Goal: Task Accomplishment & Management: Manage account settings

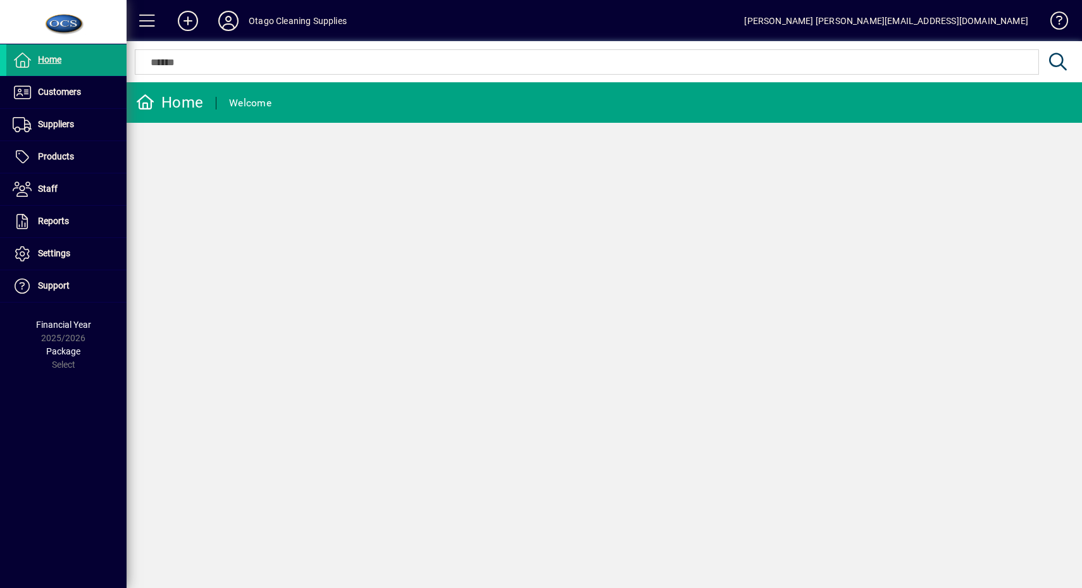
click at [84, 93] on span at bounding box center [66, 92] width 120 height 30
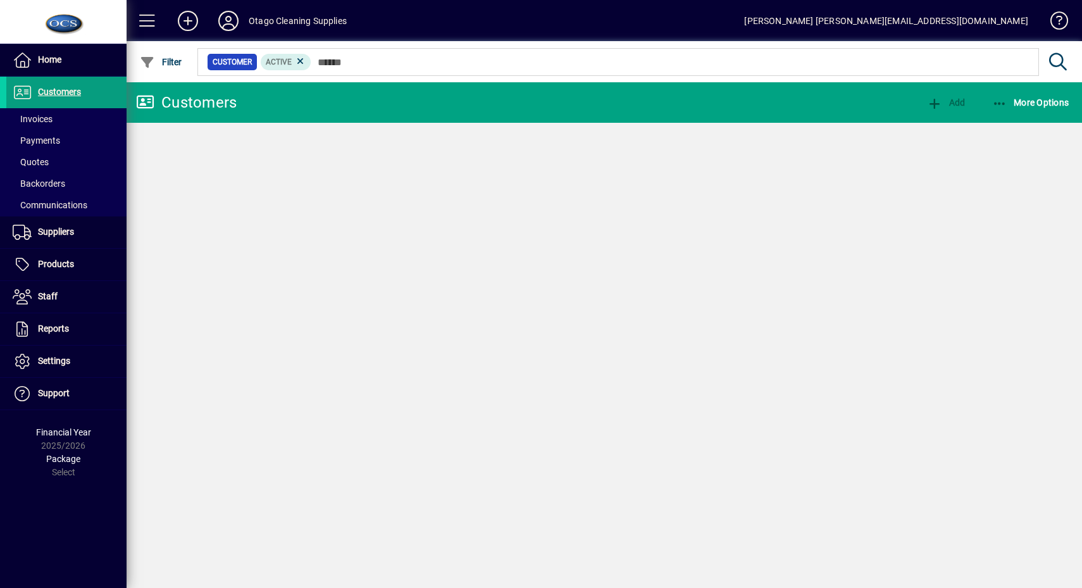
click at [70, 116] on span at bounding box center [66, 119] width 120 height 30
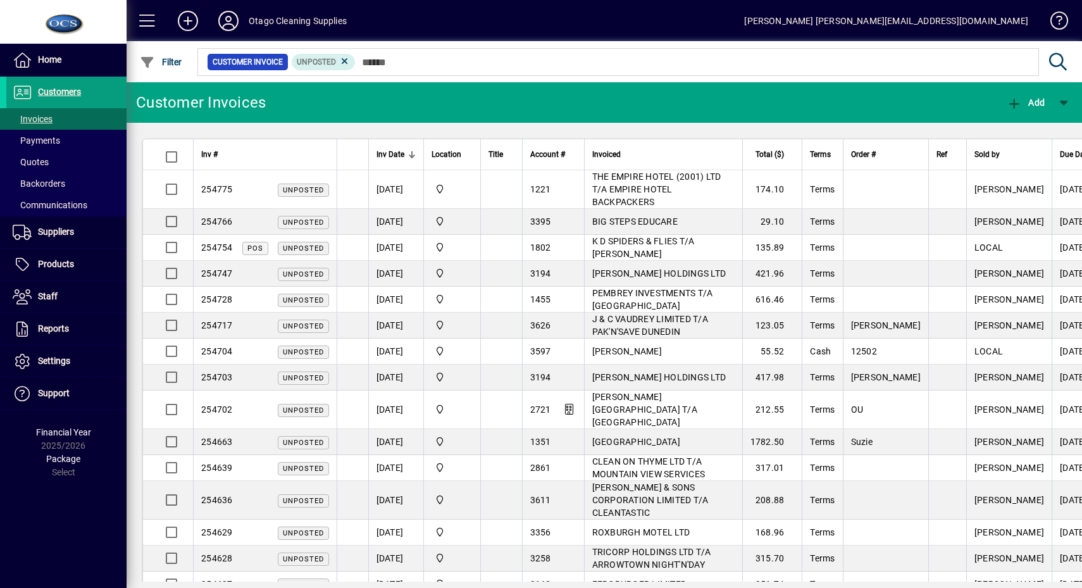
click at [153, 68] on icon "button" at bounding box center [148, 62] width 16 height 13
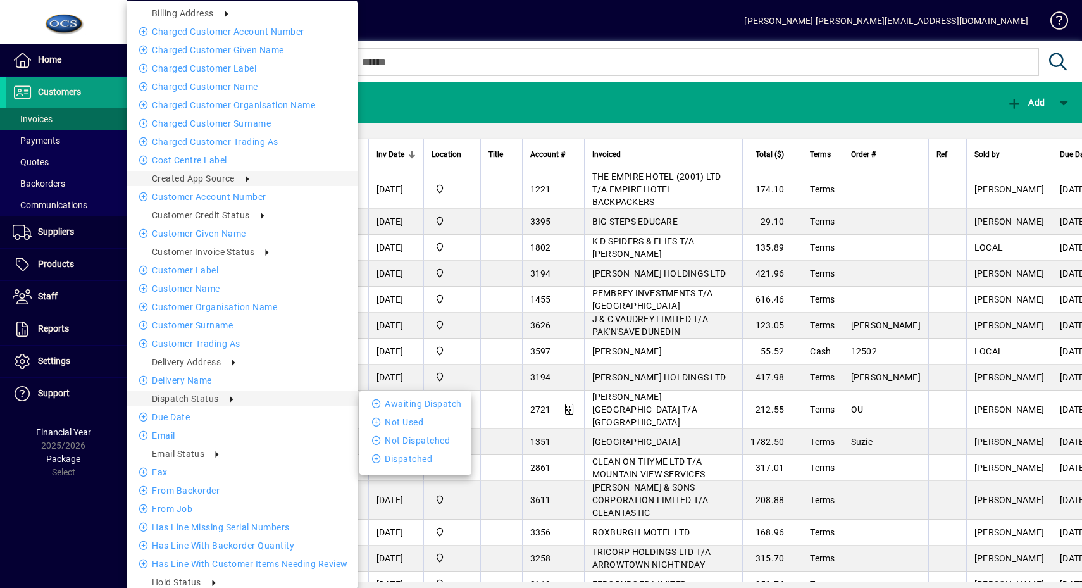
click at [398, 396] on li "Awaiting Dispatch" at bounding box center [415, 403] width 112 height 15
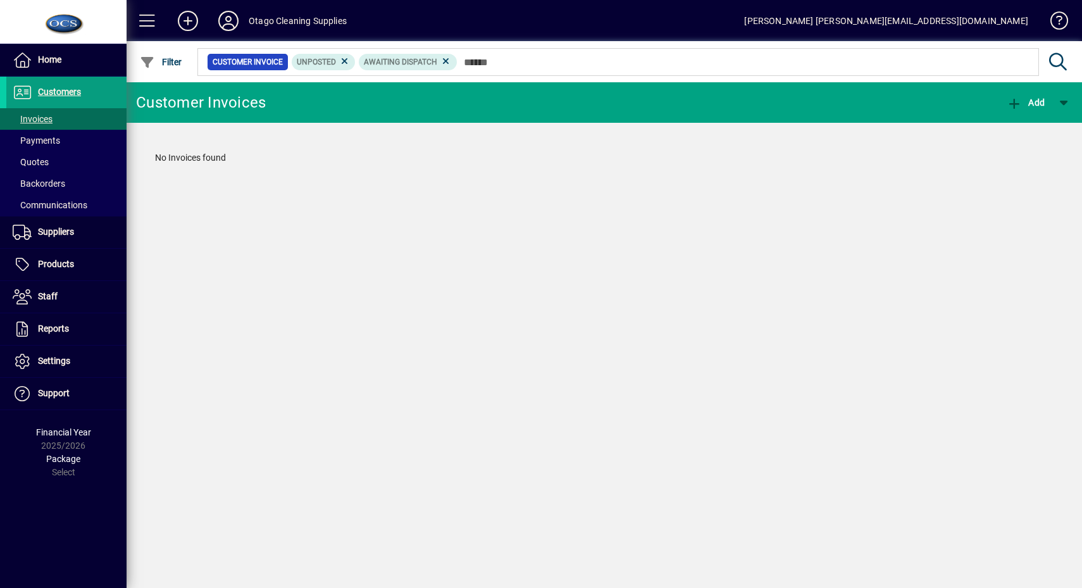
click at [347, 61] on icon at bounding box center [344, 61] width 11 height 11
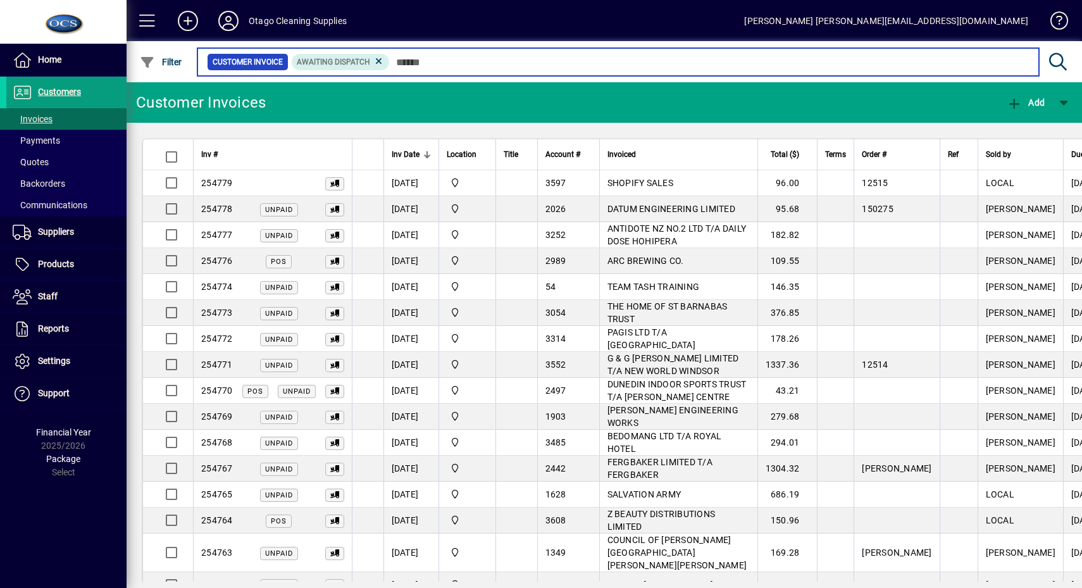
scroll to position [144, 0]
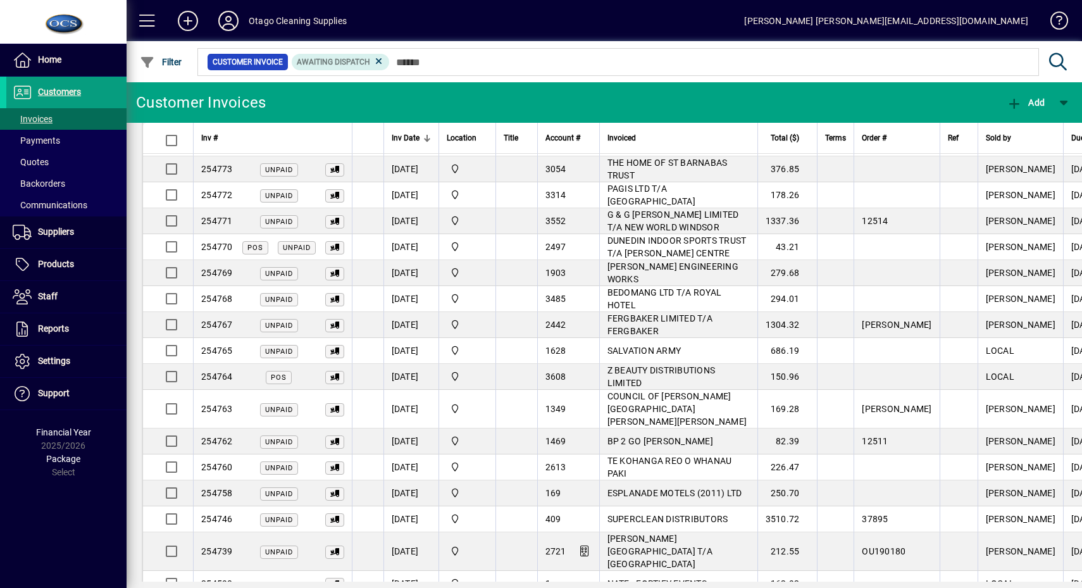
click at [151, 18] on span at bounding box center [147, 21] width 30 height 30
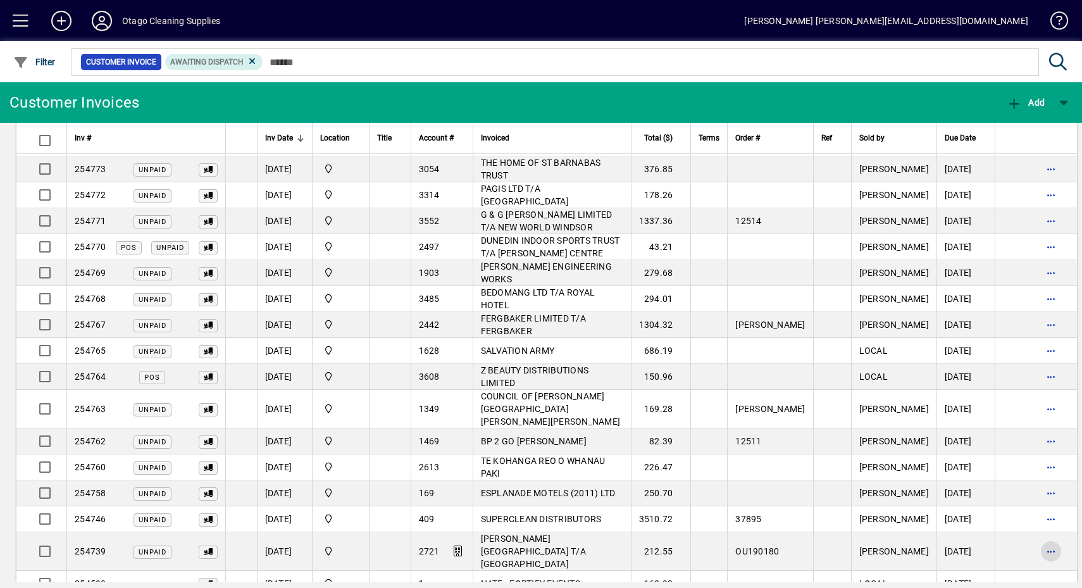
click at [1036, 536] on span "button" at bounding box center [1051, 551] width 30 height 30
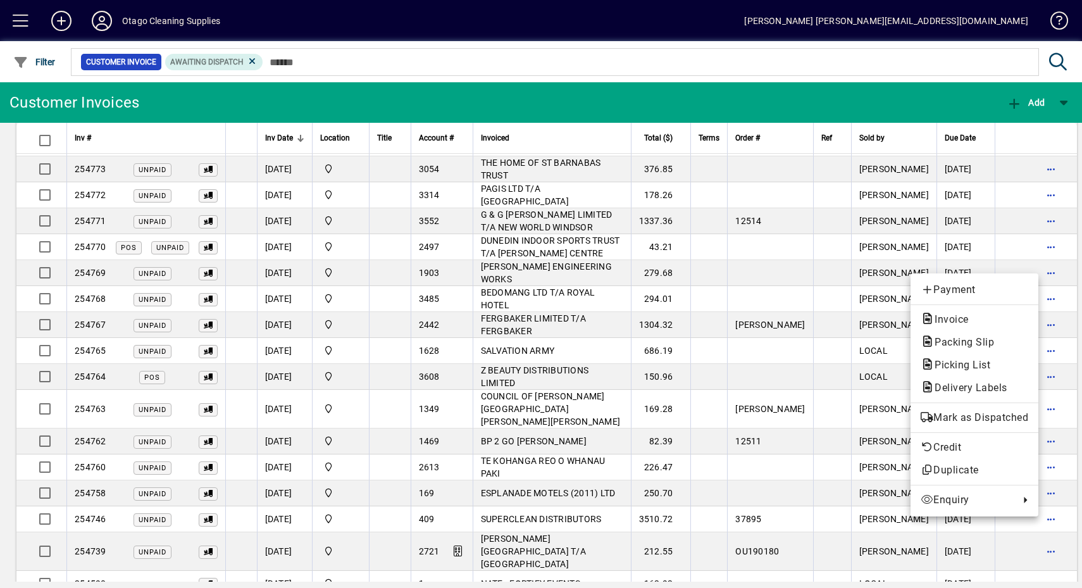
click at [869, 545] on div at bounding box center [541, 294] width 1082 height 588
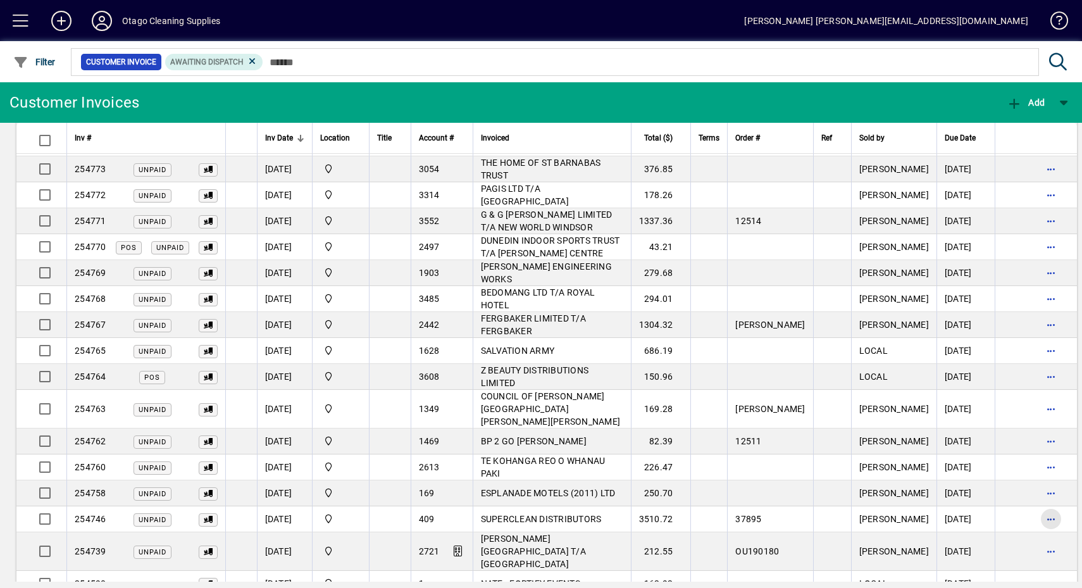
click at [1036, 504] on span "button" at bounding box center [1051, 519] width 30 height 30
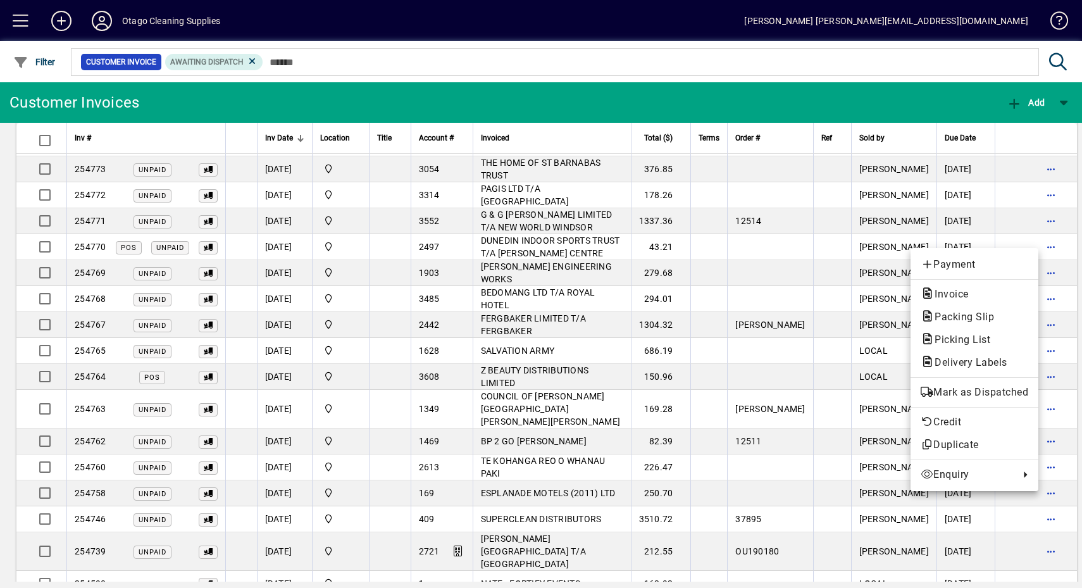
click at [1001, 391] on span "Mark as Dispatched" at bounding box center [975, 392] width 108 height 15
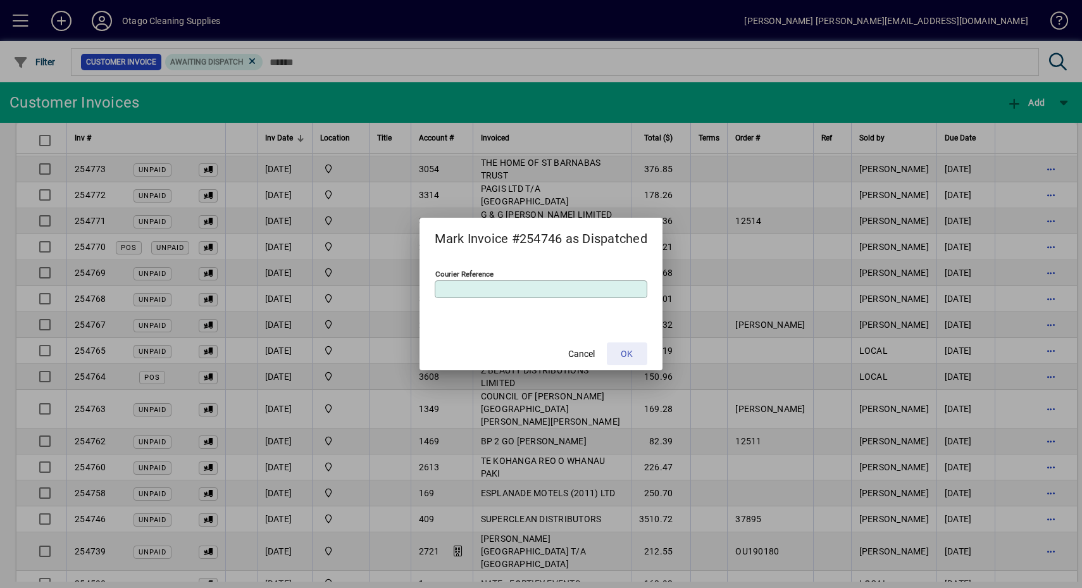
click at [643, 360] on span at bounding box center [627, 354] width 41 height 30
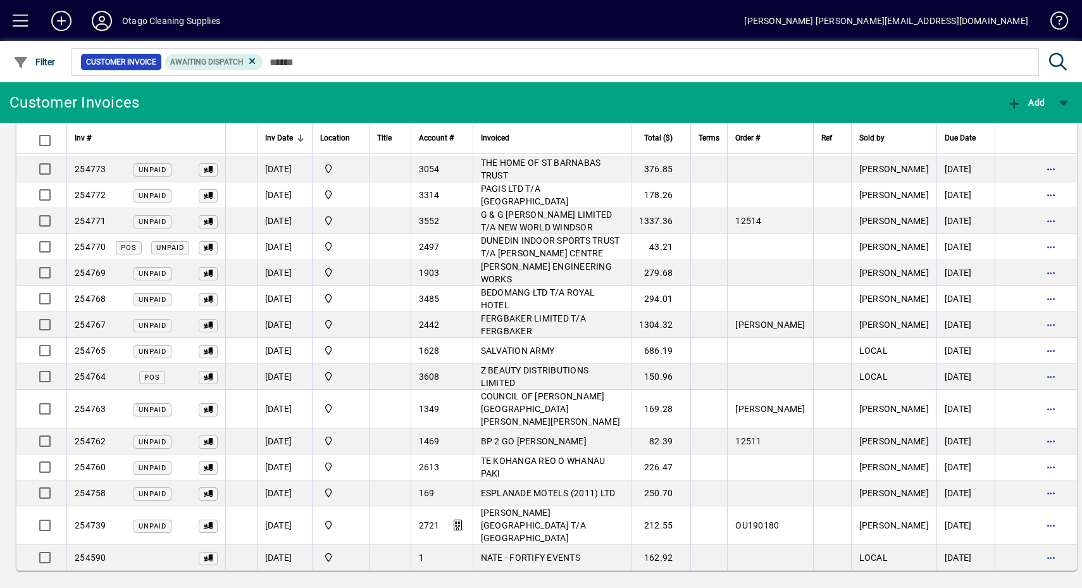
scroll to position [118, 0]
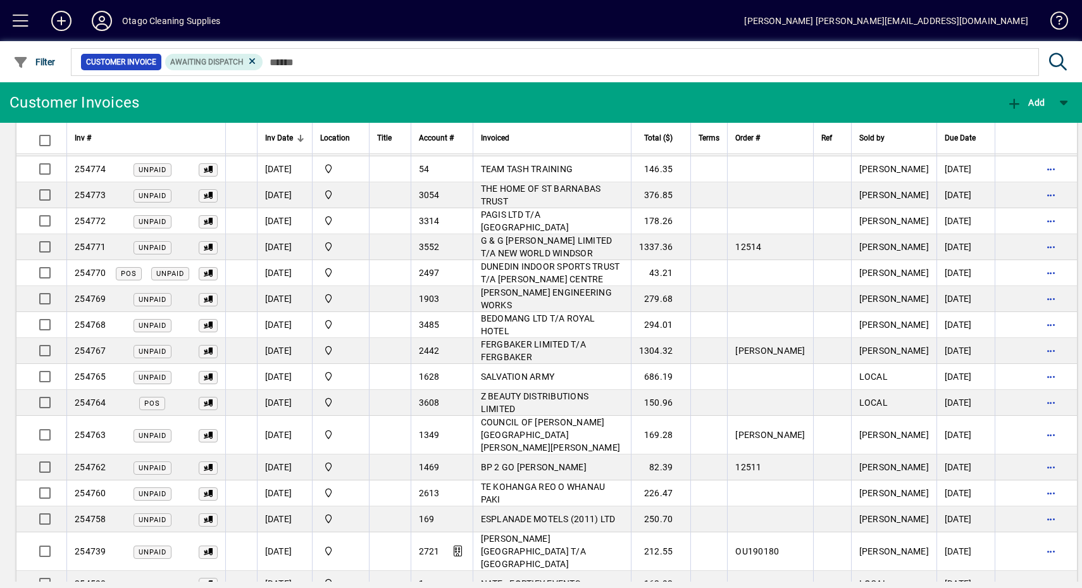
click at [1036, 506] on span "button" at bounding box center [1051, 519] width 30 height 30
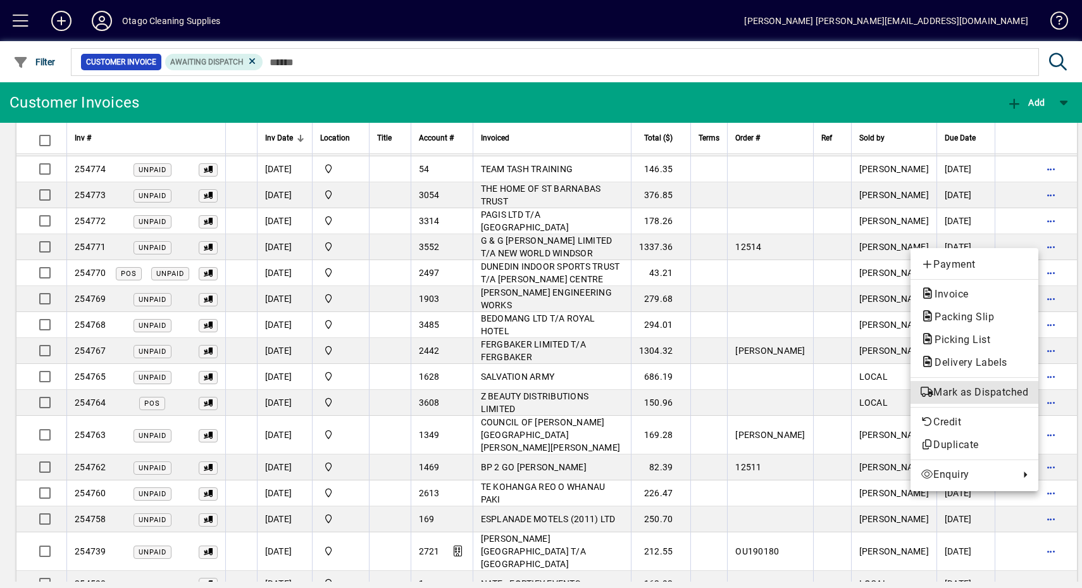
click at [989, 391] on span "Mark as Dispatched" at bounding box center [975, 392] width 108 height 15
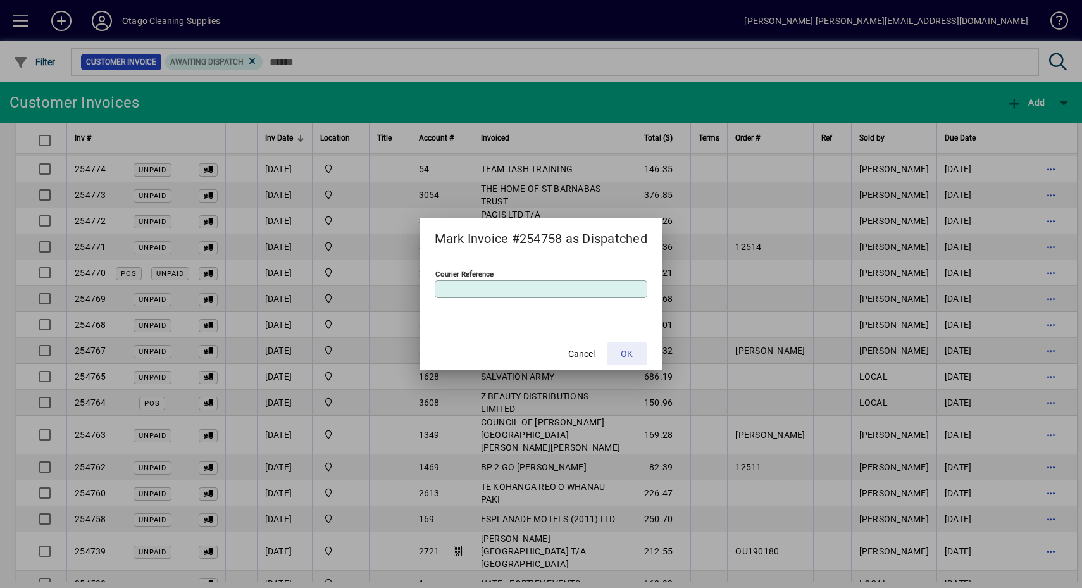
click at [642, 353] on span at bounding box center [627, 354] width 41 height 30
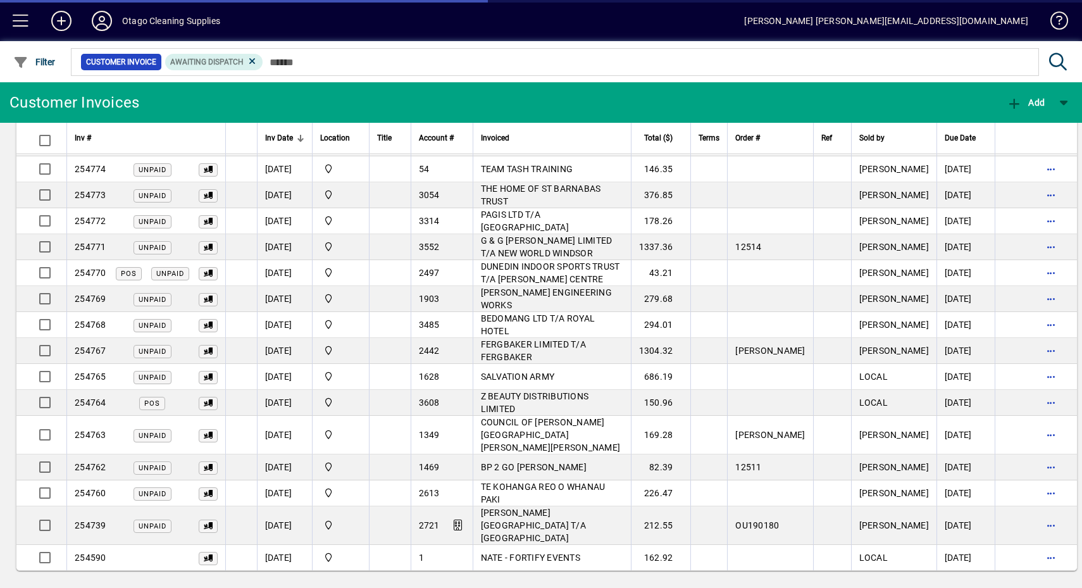
scroll to position [92, 0]
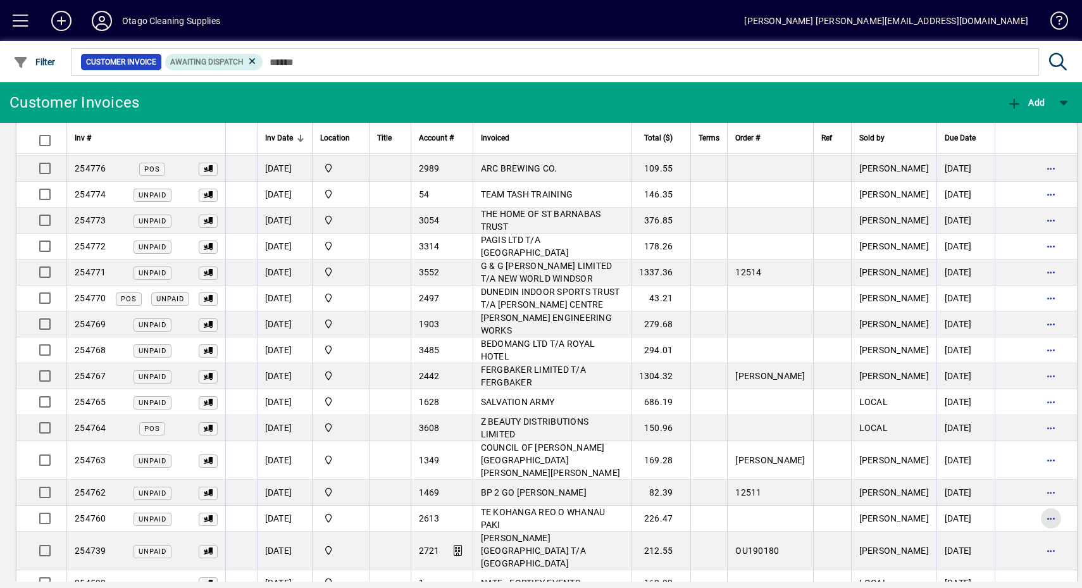
click at [1036, 503] on span "button" at bounding box center [1051, 518] width 30 height 30
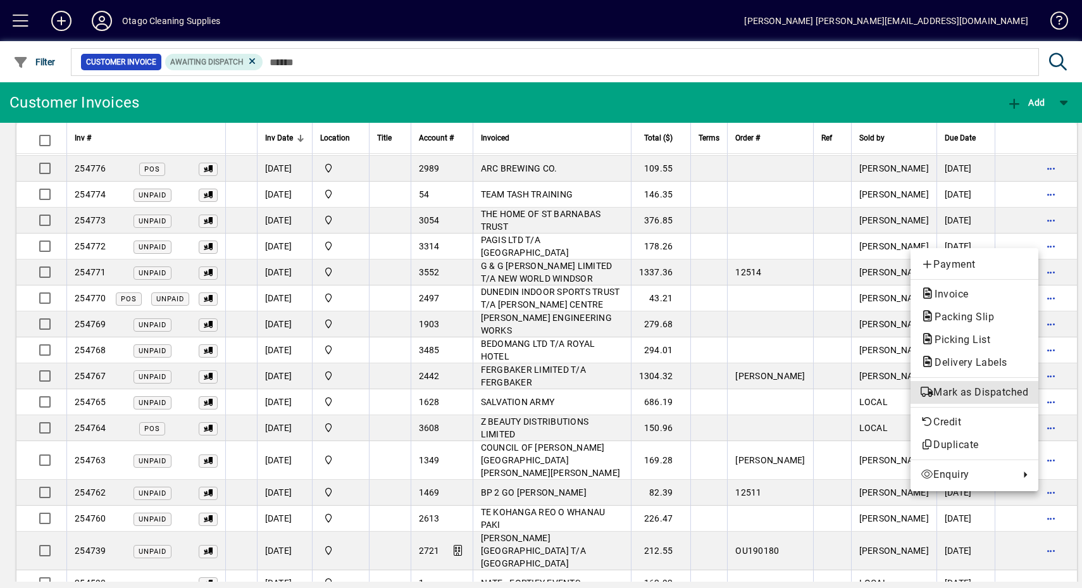
click at [1002, 400] on button "Mark as Dispatched" at bounding box center [975, 392] width 128 height 23
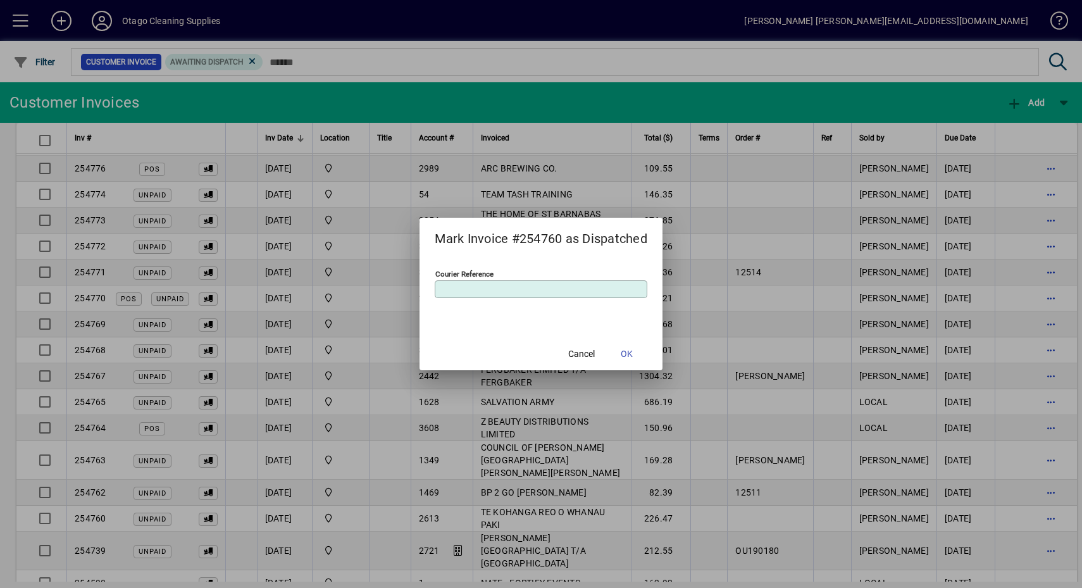
click at [618, 347] on span at bounding box center [627, 354] width 41 height 30
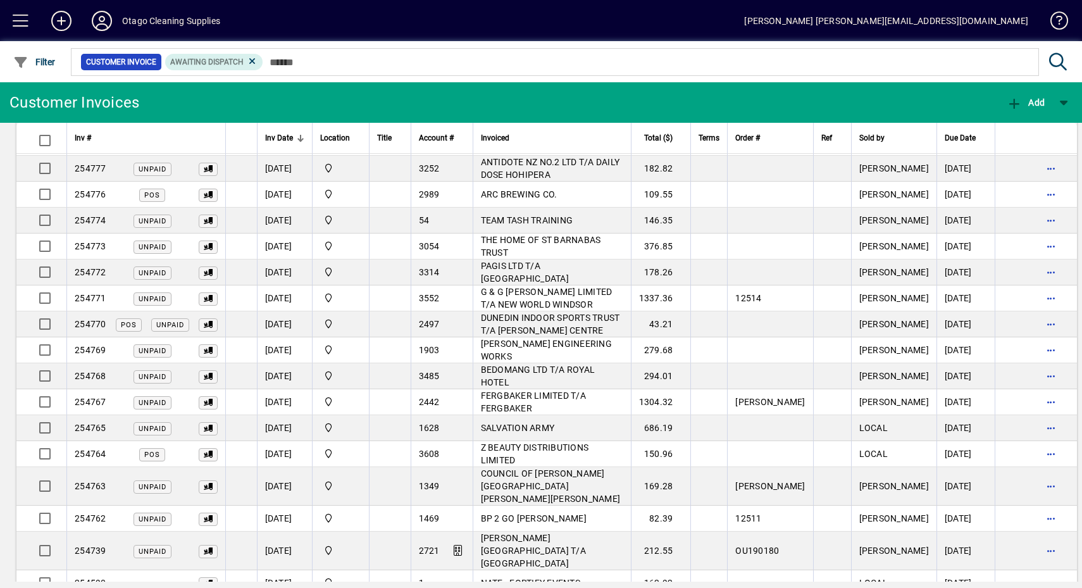
click at [1036, 503] on span "button" at bounding box center [1051, 518] width 30 height 30
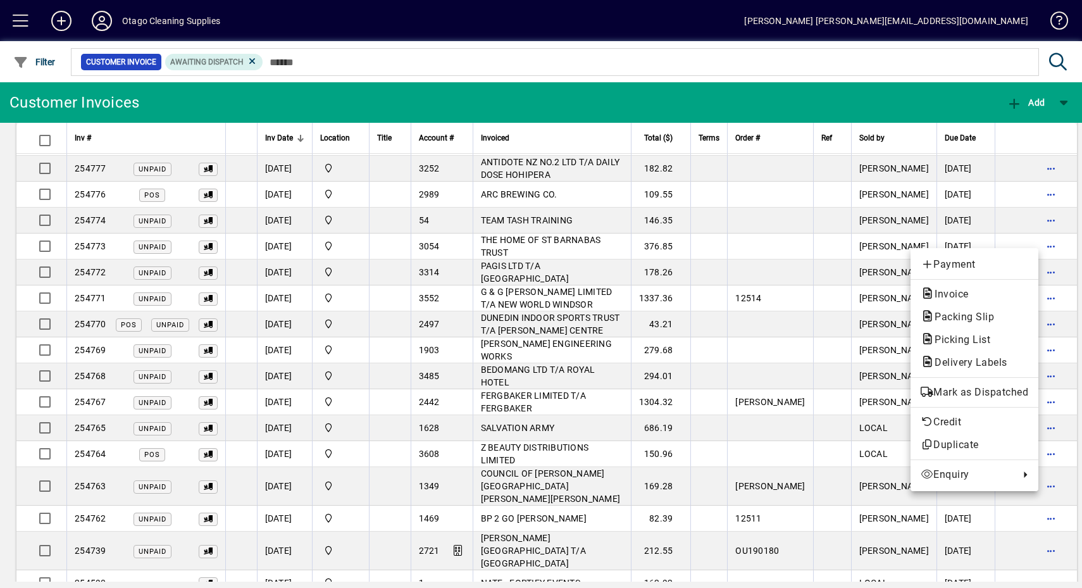
click at [985, 402] on button "Mark as Dispatched" at bounding box center [975, 392] width 128 height 23
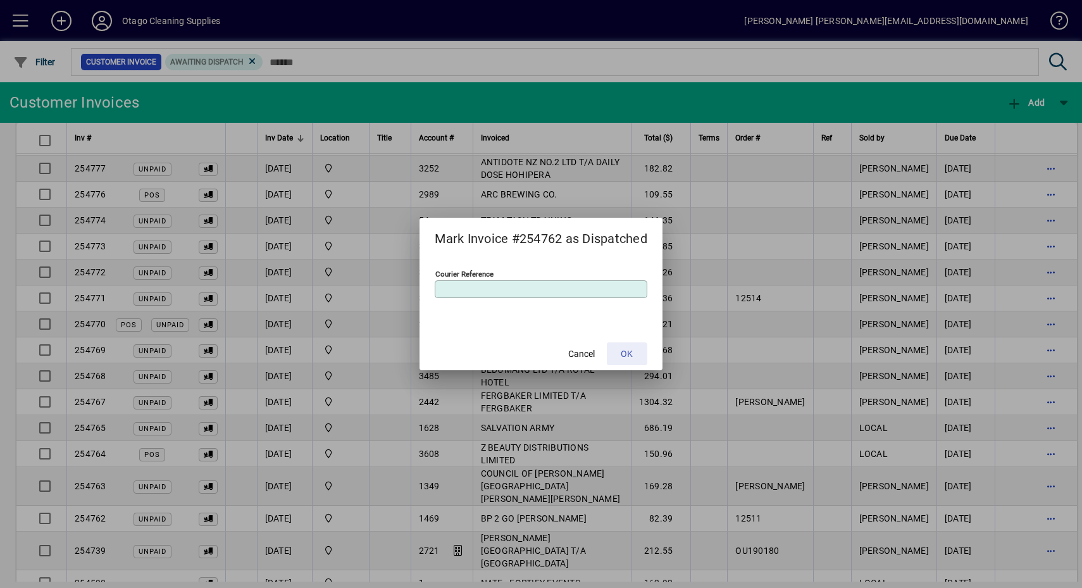
click at [641, 366] on span at bounding box center [627, 354] width 41 height 30
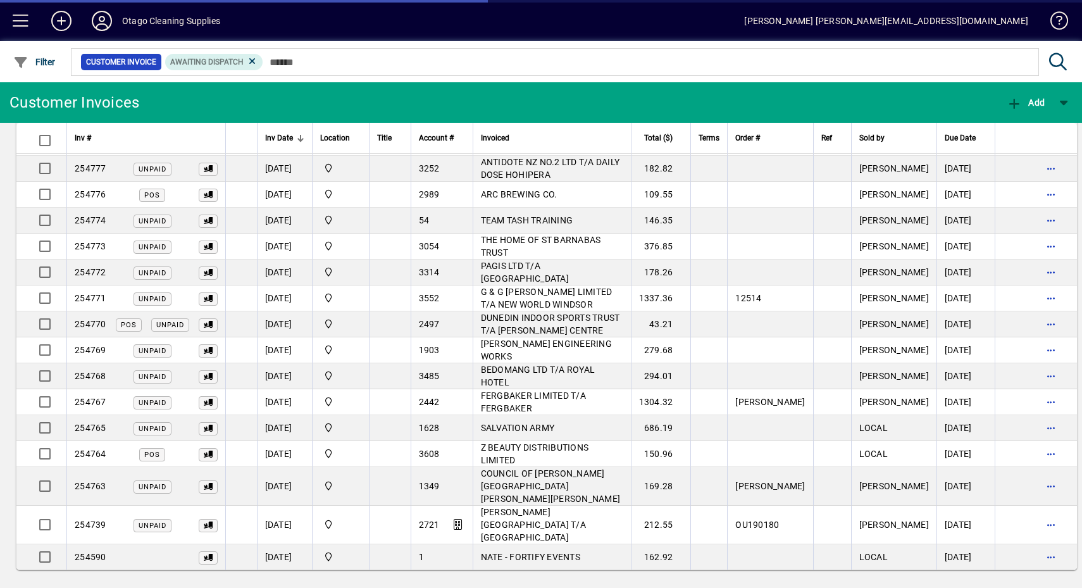
scroll to position [66, 0]
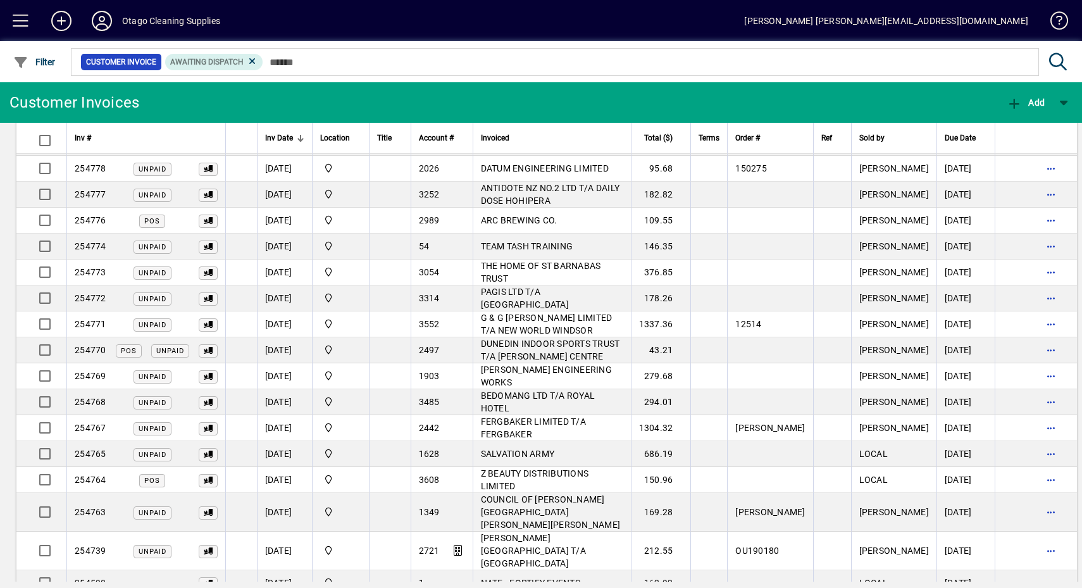
click at [1036, 415] on span "button" at bounding box center [1051, 428] width 30 height 30
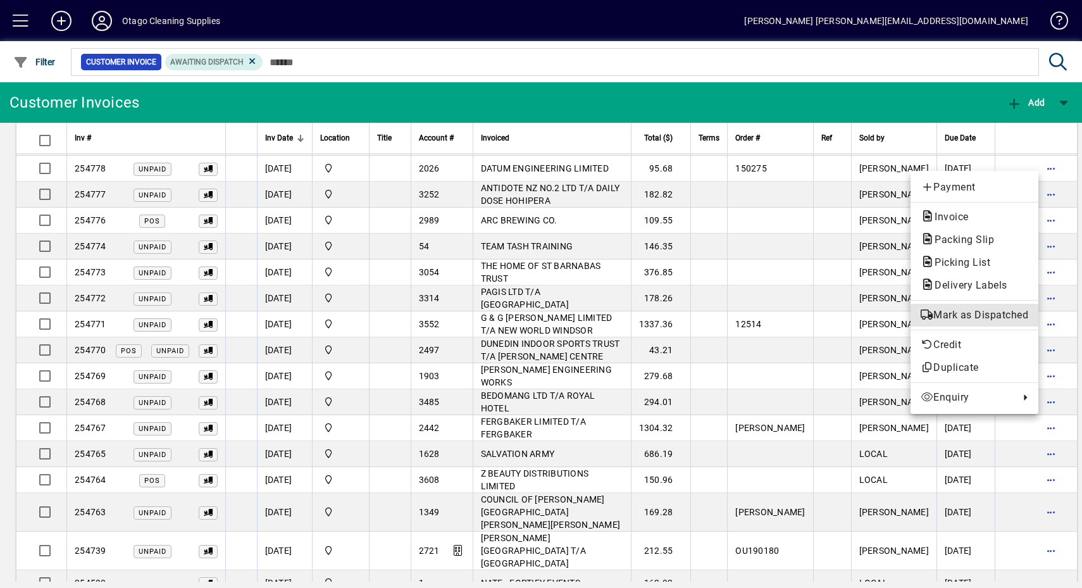
click at [991, 316] on span "Mark as Dispatched" at bounding box center [975, 315] width 108 height 15
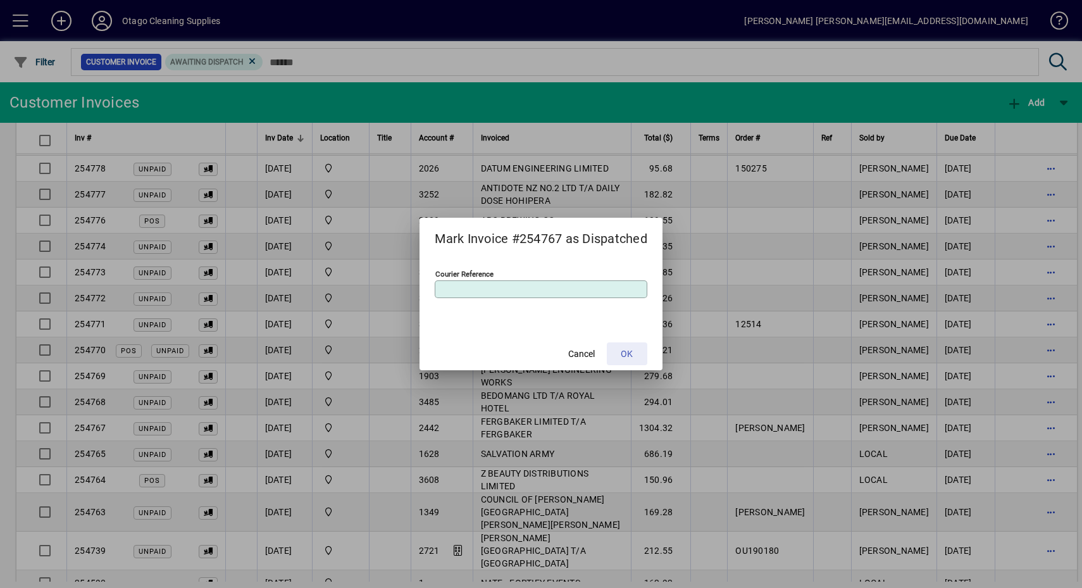
click at [641, 352] on span at bounding box center [627, 354] width 41 height 30
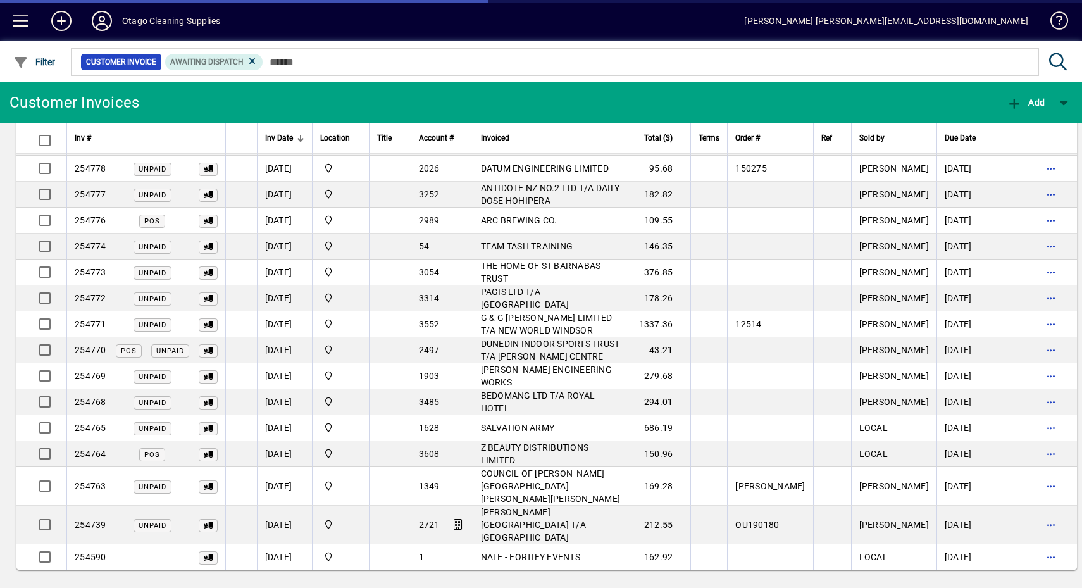
scroll to position [41, 0]
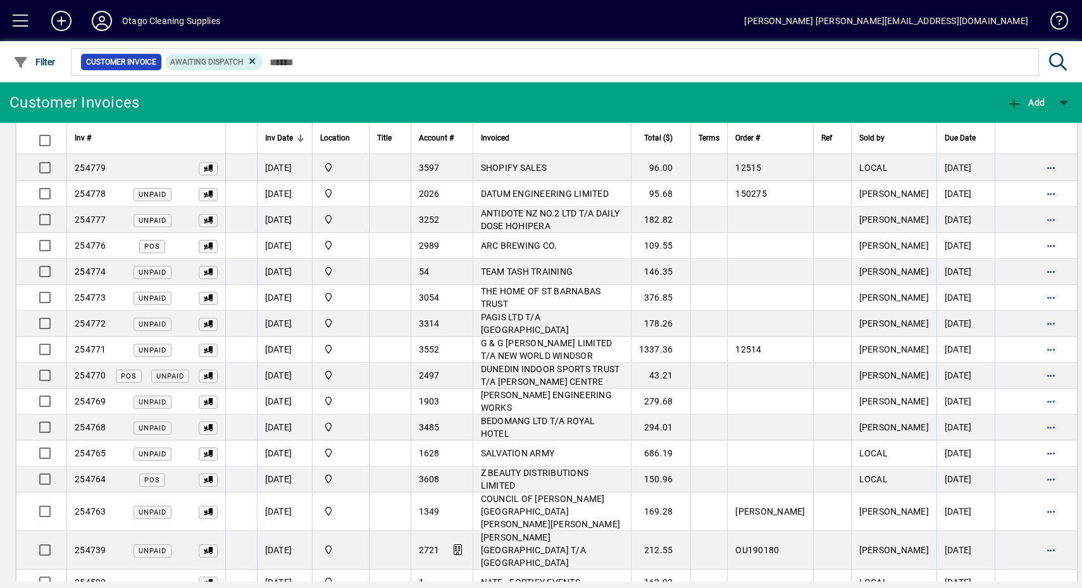
click at [1036, 426] on span "button" at bounding box center [1051, 427] width 30 height 30
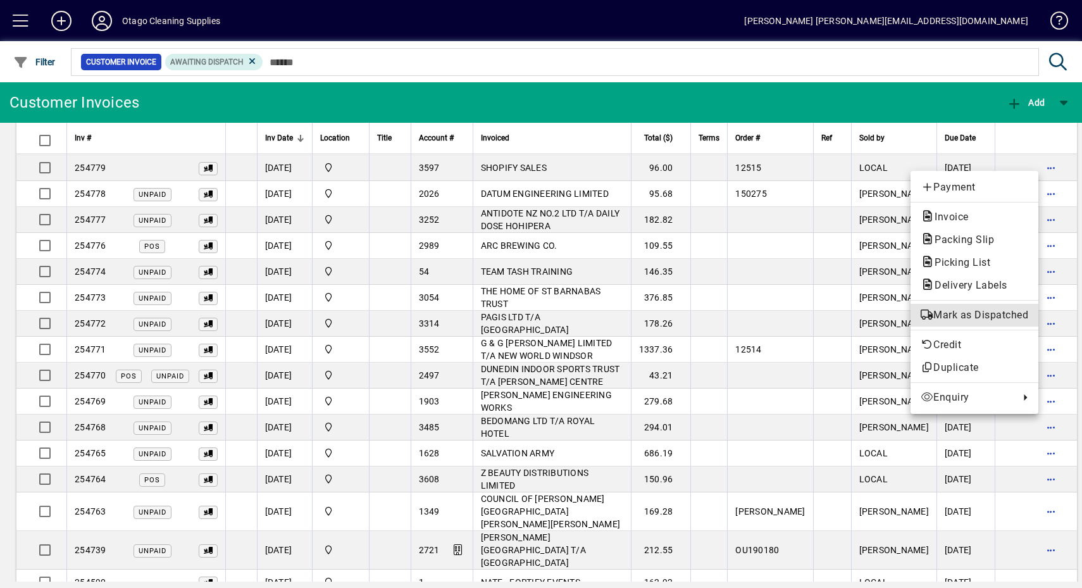
click at [988, 313] on span "Mark as Dispatched" at bounding box center [975, 315] width 108 height 15
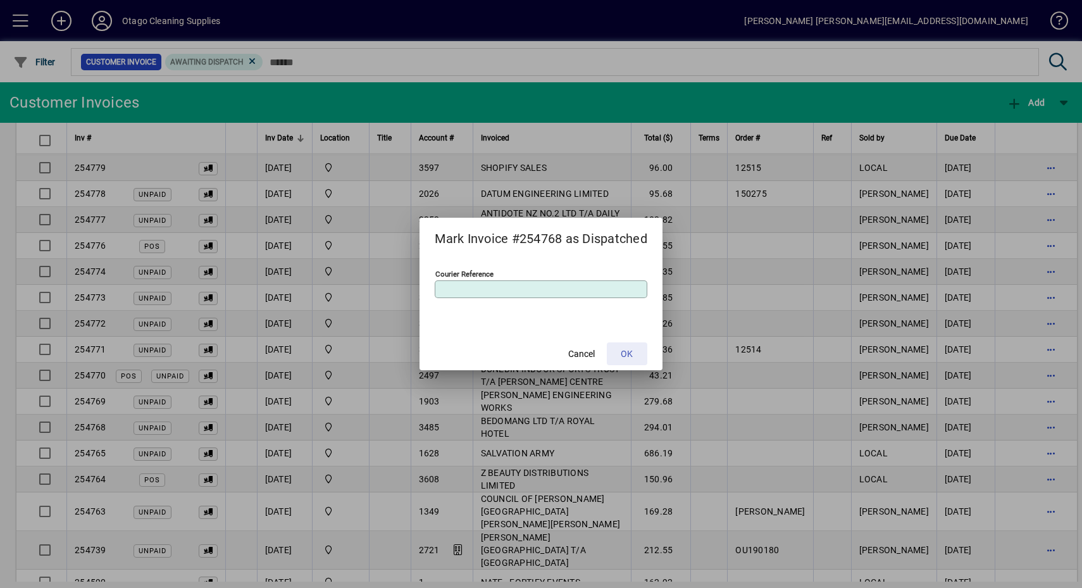
click at [633, 351] on span "OK" at bounding box center [627, 353] width 12 height 13
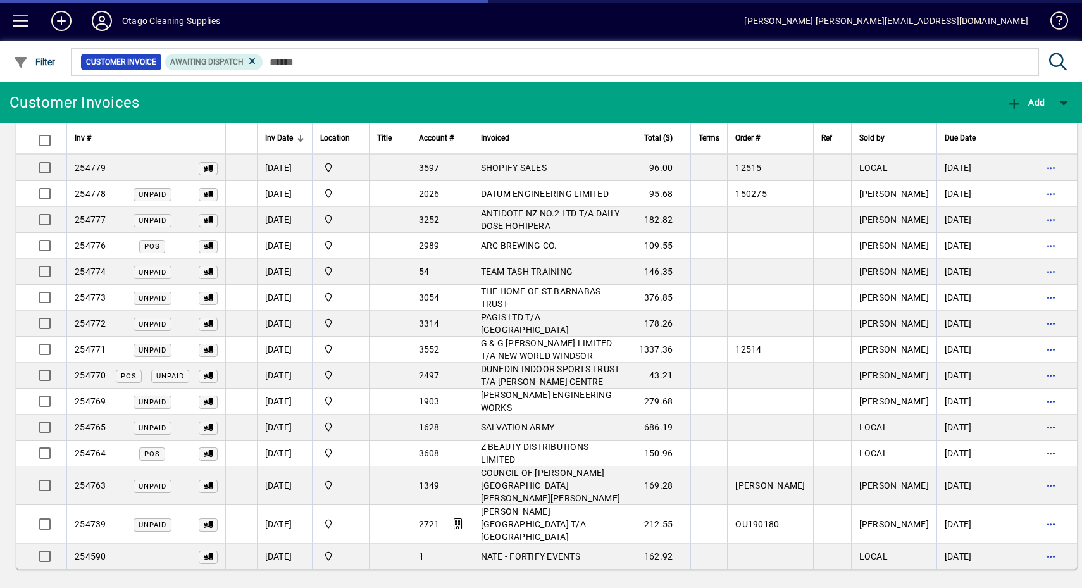
scroll to position [15, 0]
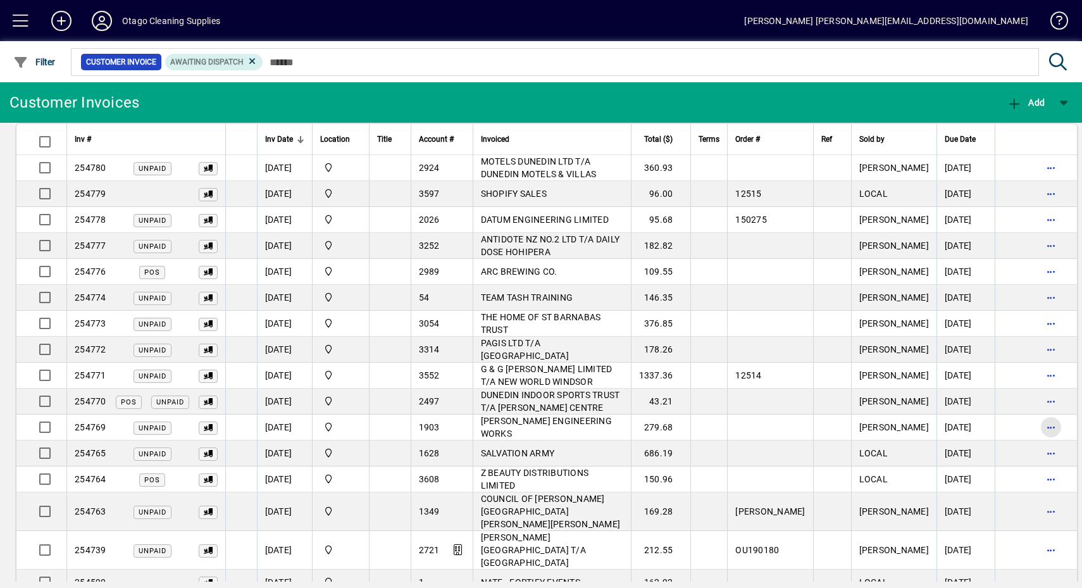
click at [1036, 421] on span "button" at bounding box center [1051, 427] width 30 height 30
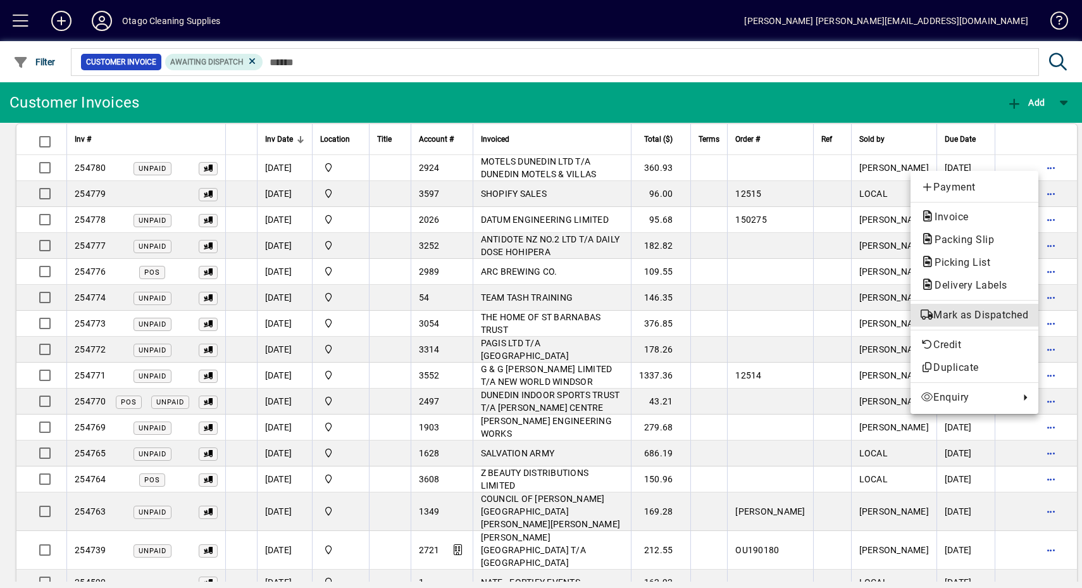
click at [1008, 312] on span "Mark as Dispatched" at bounding box center [975, 315] width 108 height 15
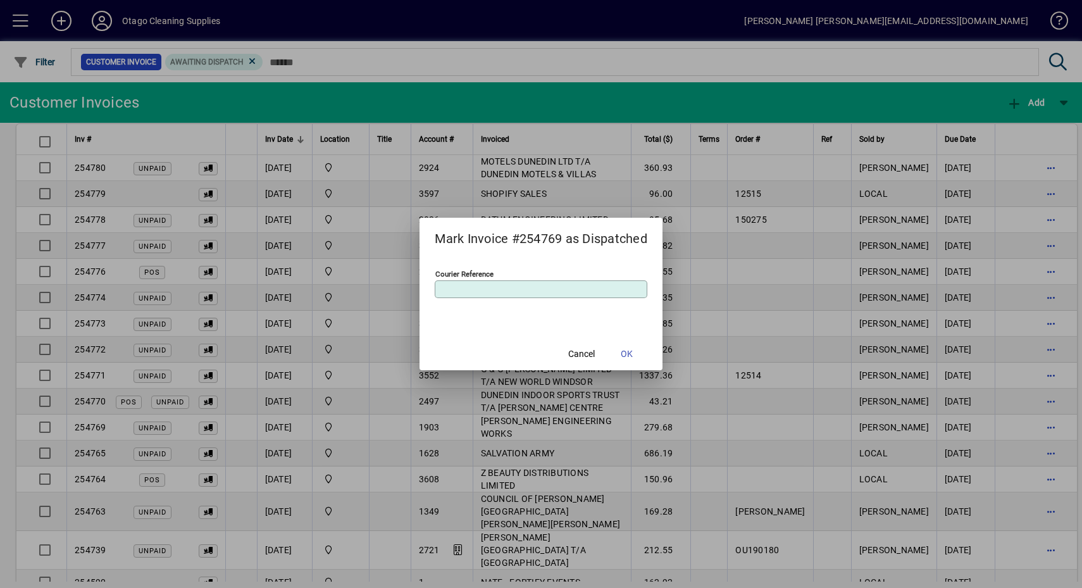
click at [630, 351] on span "OK" at bounding box center [627, 353] width 12 height 13
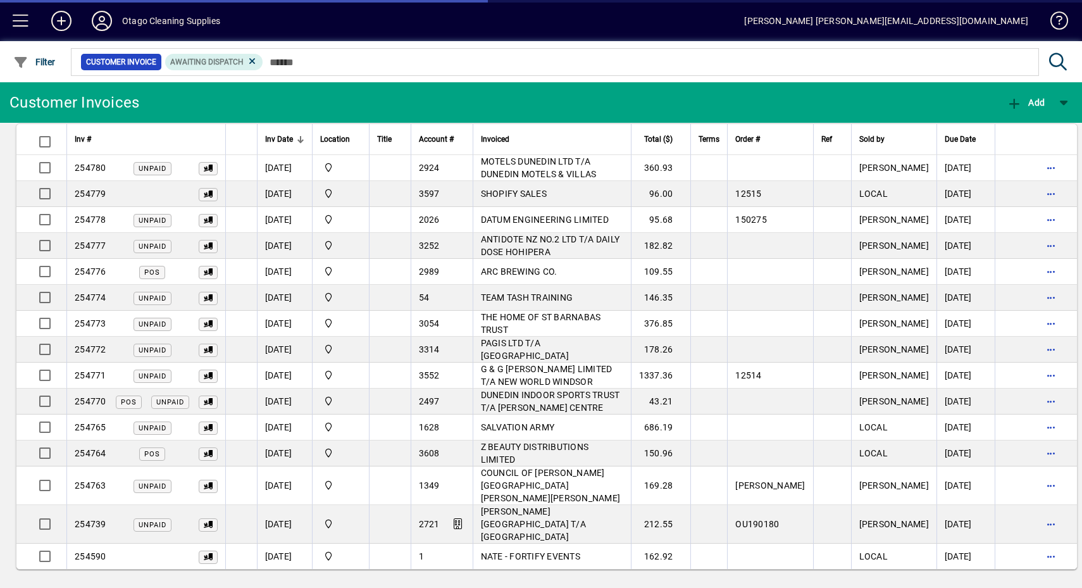
scroll to position [0, 0]
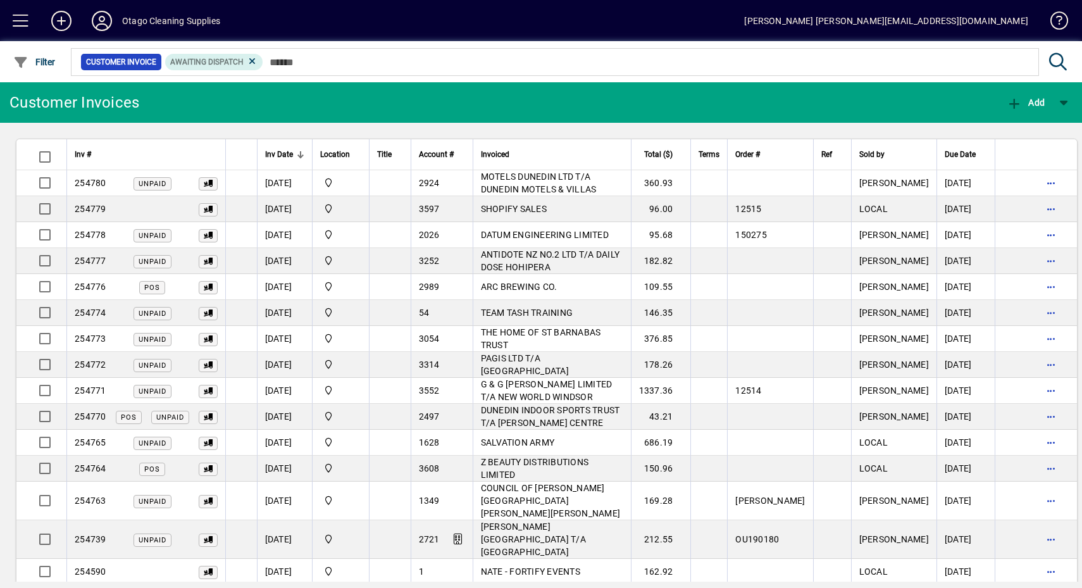
click at [1037, 406] on span "button" at bounding box center [1051, 416] width 30 height 30
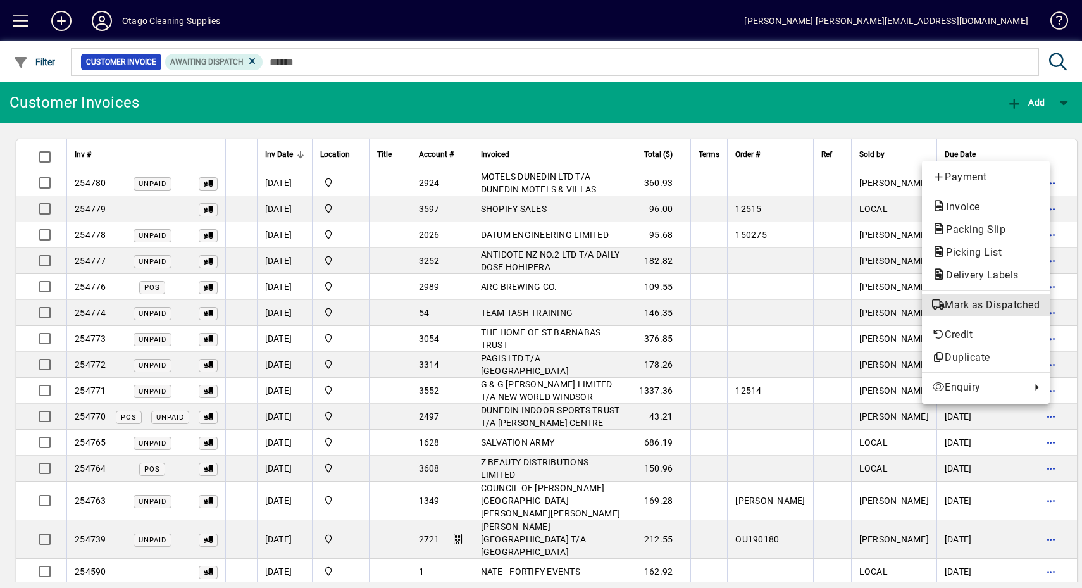
click at [1015, 313] on button "Mark as Dispatched" at bounding box center [986, 305] width 128 height 23
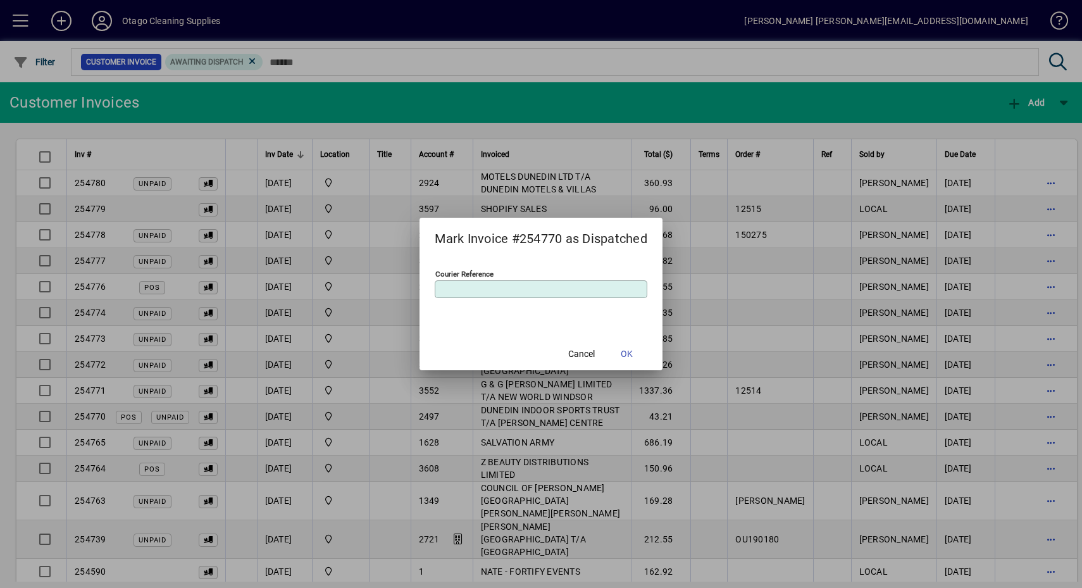
click at [625, 354] on span "OK" at bounding box center [627, 353] width 12 height 13
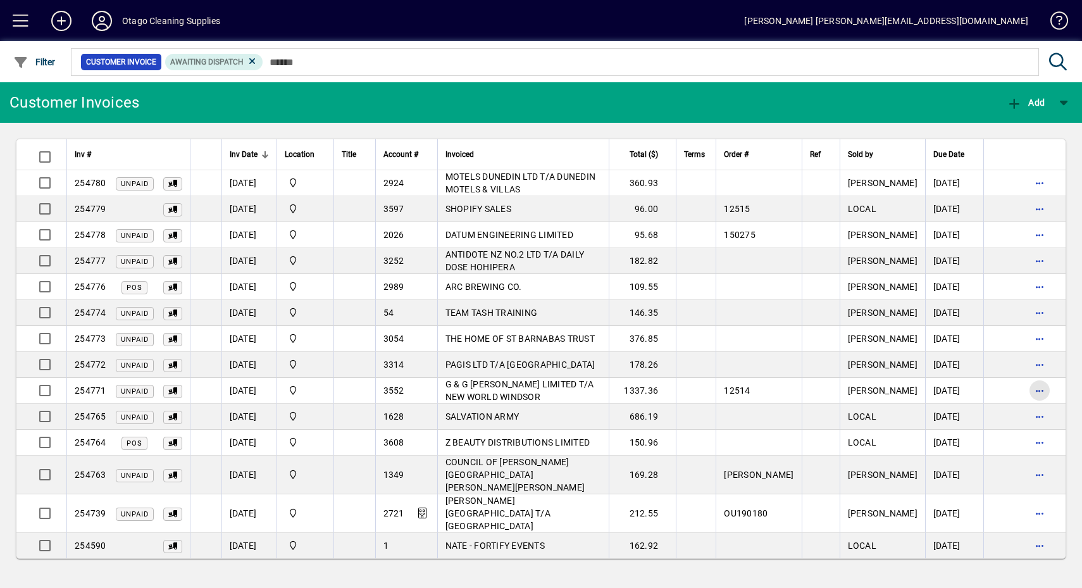
click at [1035, 387] on span "button" at bounding box center [1040, 390] width 30 height 30
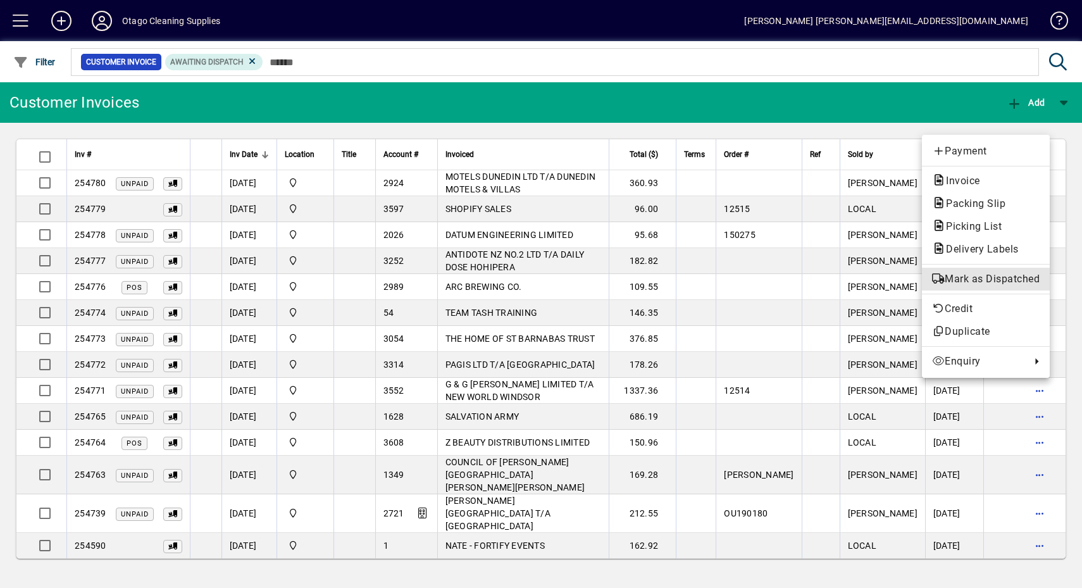
click at [1008, 282] on span "Mark as Dispatched" at bounding box center [986, 279] width 108 height 15
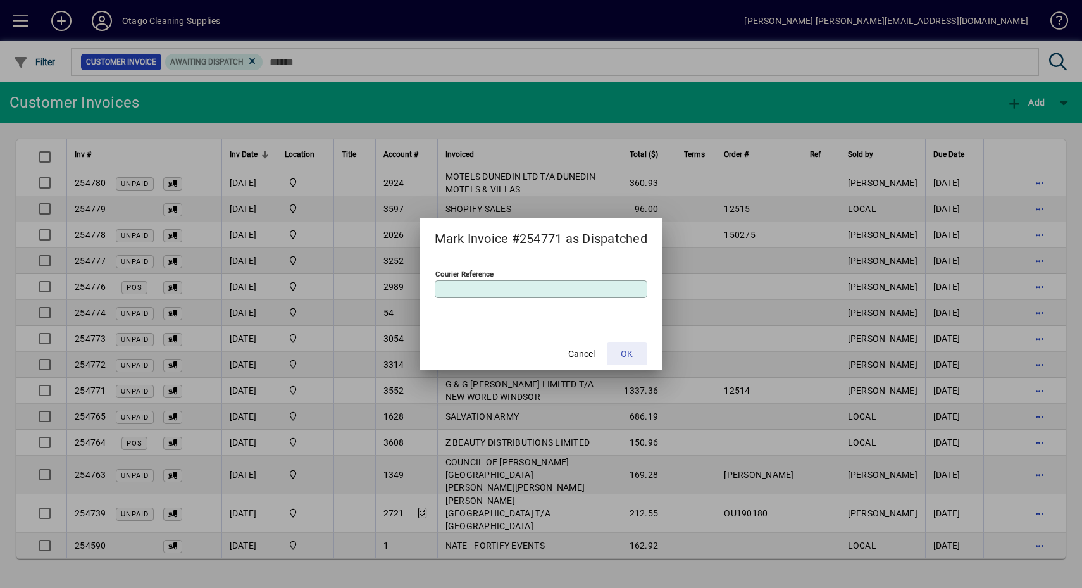
click at [619, 351] on span at bounding box center [627, 354] width 41 height 30
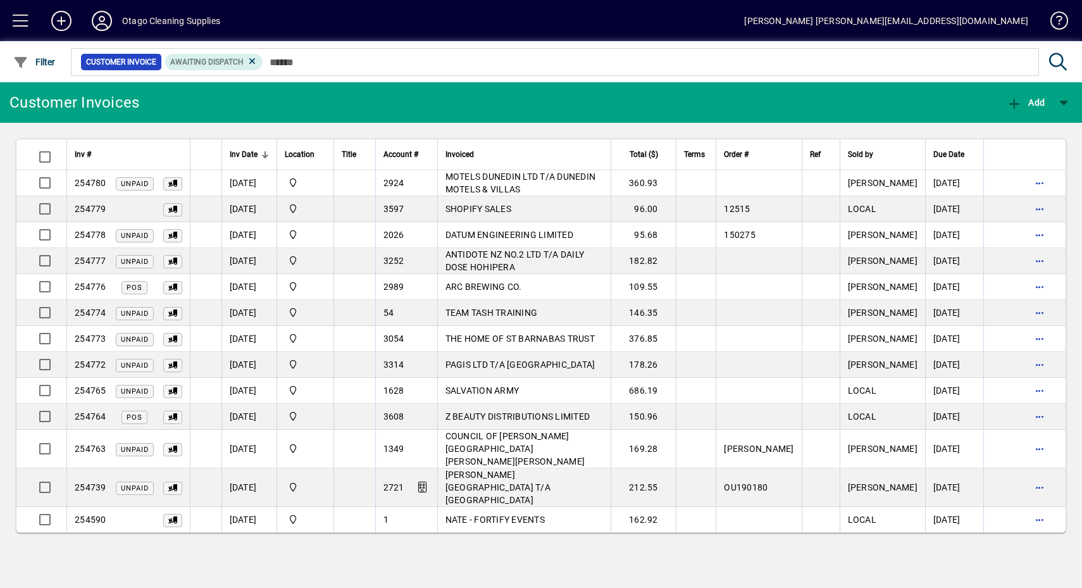
click at [1043, 363] on span "button" at bounding box center [1040, 364] width 30 height 30
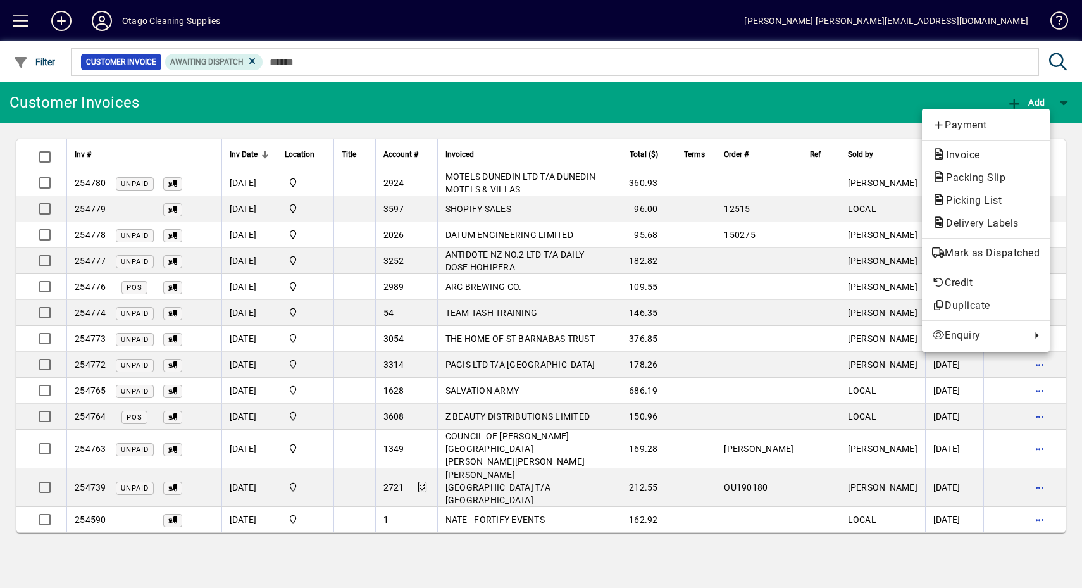
click at [1029, 254] on span "Mark as Dispatched" at bounding box center [986, 253] width 108 height 15
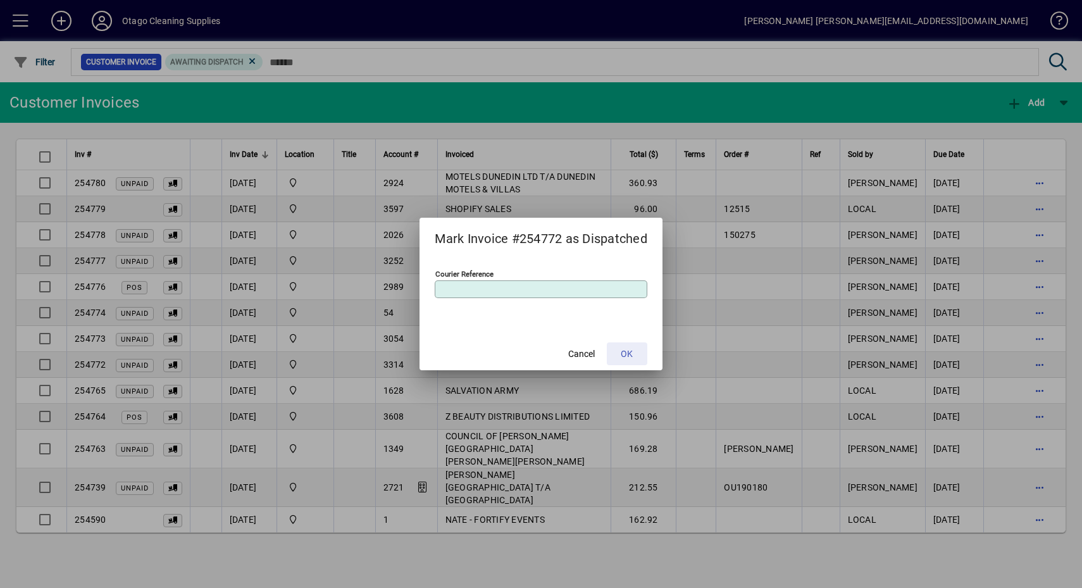
click at [628, 355] on span "OK" at bounding box center [627, 353] width 12 height 13
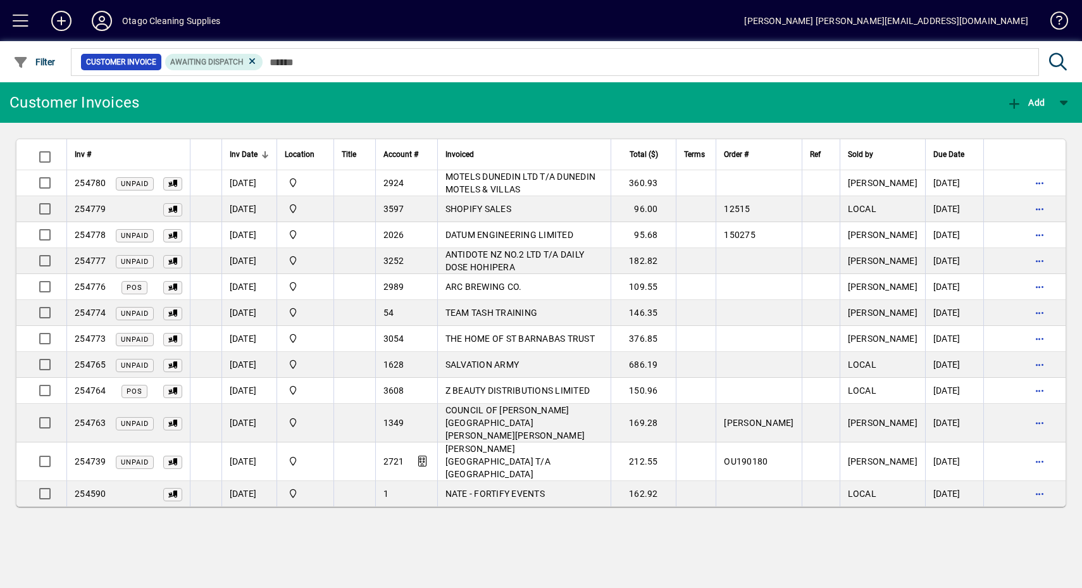
click at [1035, 279] on span "button" at bounding box center [1040, 287] width 30 height 30
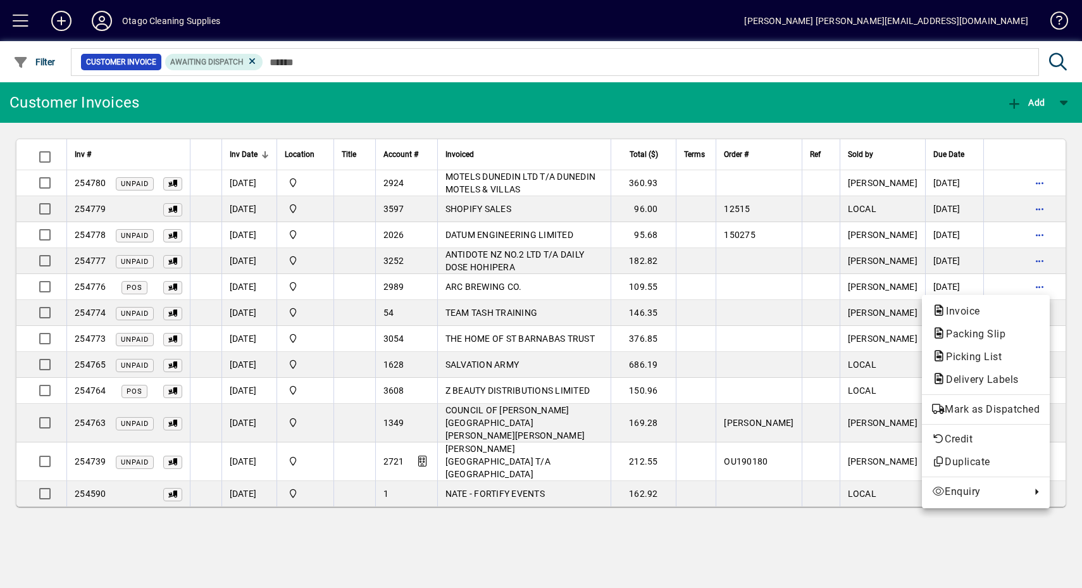
click at [1008, 415] on span "Mark as Dispatched" at bounding box center [986, 409] width 108 height 15
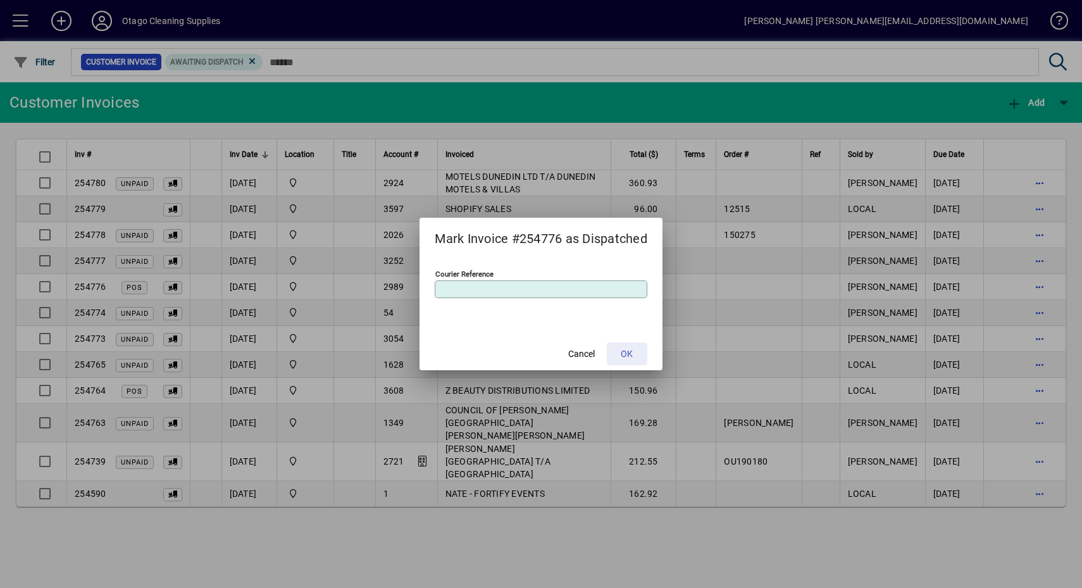
click at [630, 360] on span at bounding box center [627, 354] width 41 height 30
